Goal: Information Seeking & Learning: Learn about a topic

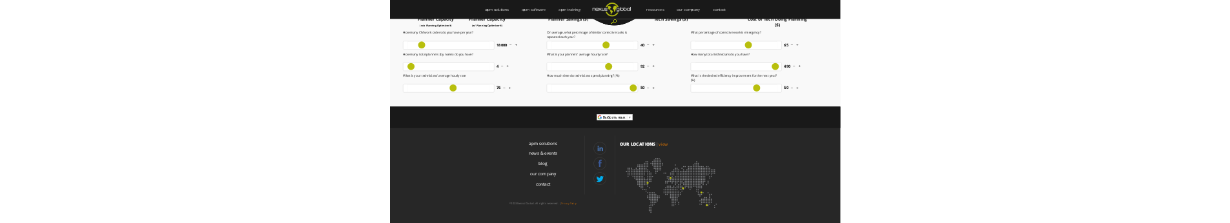
scroll to position [446, 0]
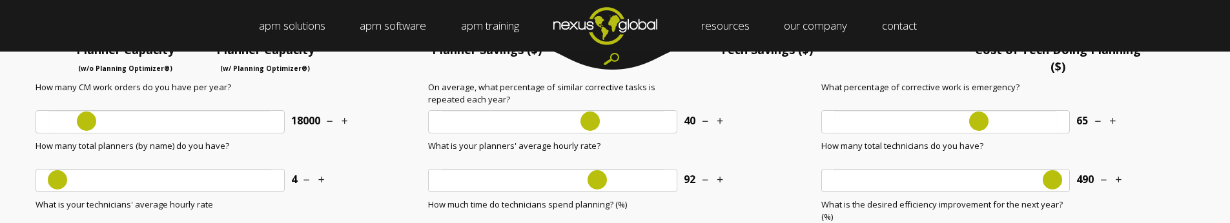
scroll to position [446, 0]
